Goal: Transaction & Acquisition: Purchase product/service

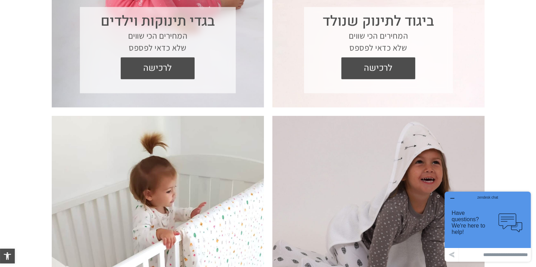
scroll to position [367, 0]
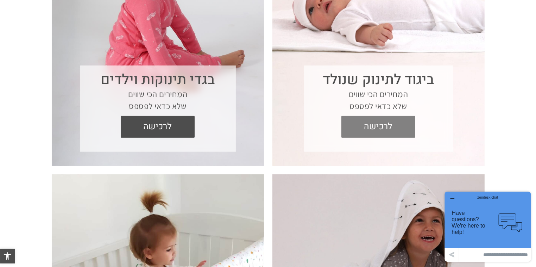
click at [375, 128] on span "לרכישה" at bounding box center [378, 127] width 63 height 22
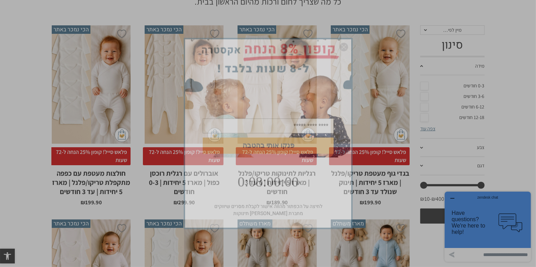
click at [343, 47] on img "סגור" at bounding box center [344, 47] width 8 height 8
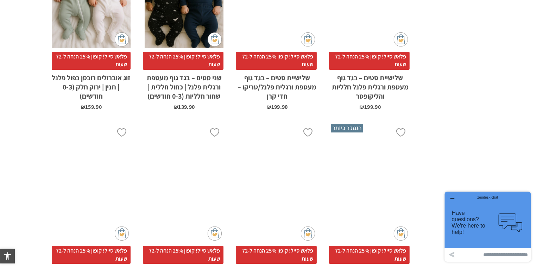
scroll to position [2087, 0]
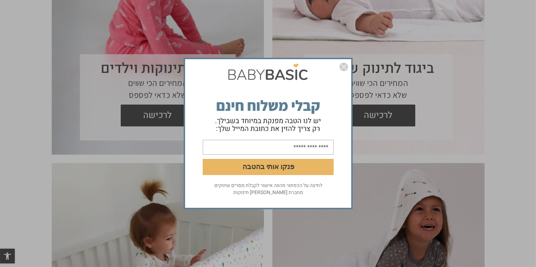
click at [342, 68] on img "סגור" at bounding box center [344, 67] width 8 height 8
